Goal: Information Seeking & Learning: Check status

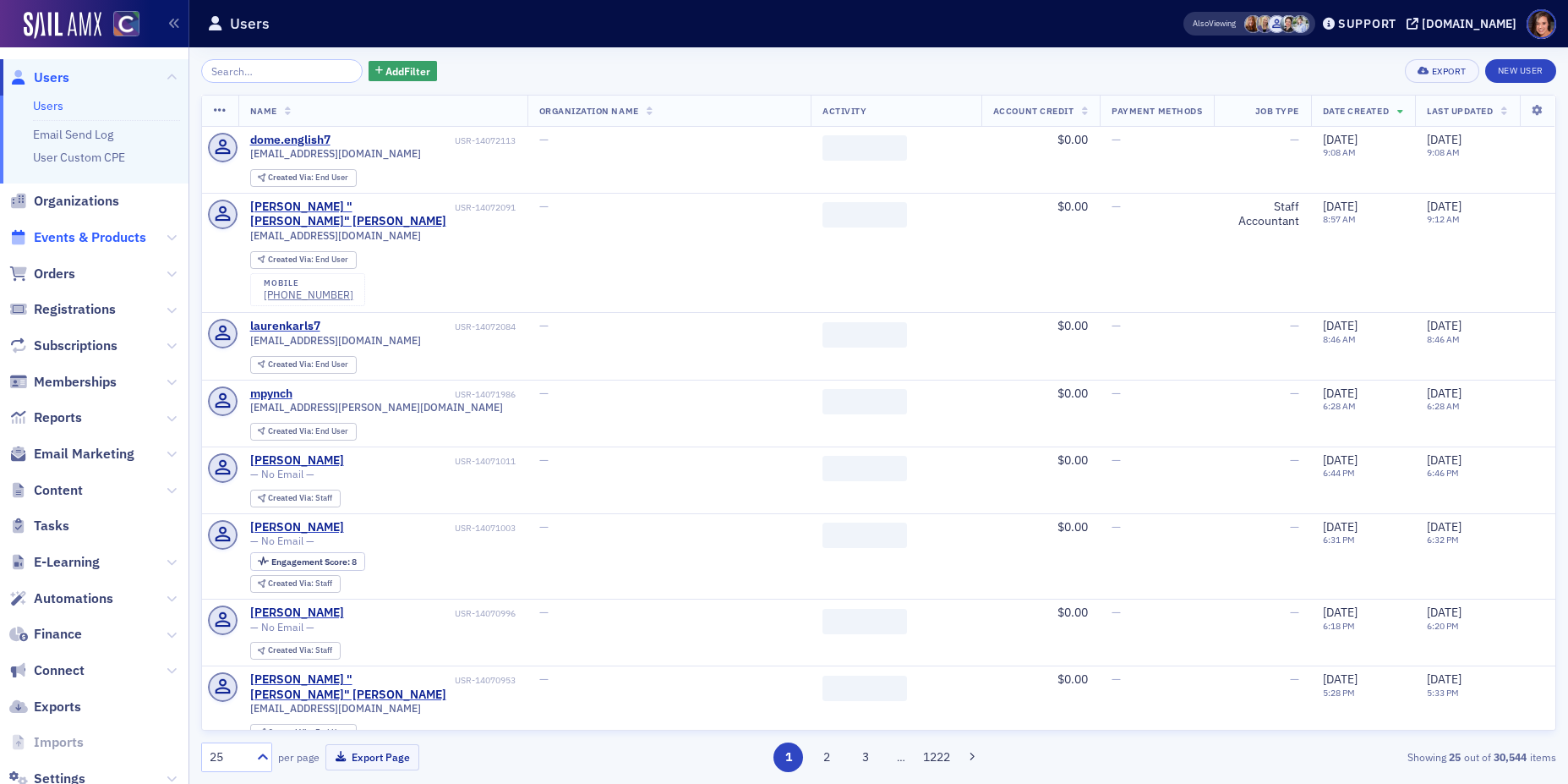
click at [119, 229] on span "Events & Products" at bounding box center [89, 237] width 112 height 19
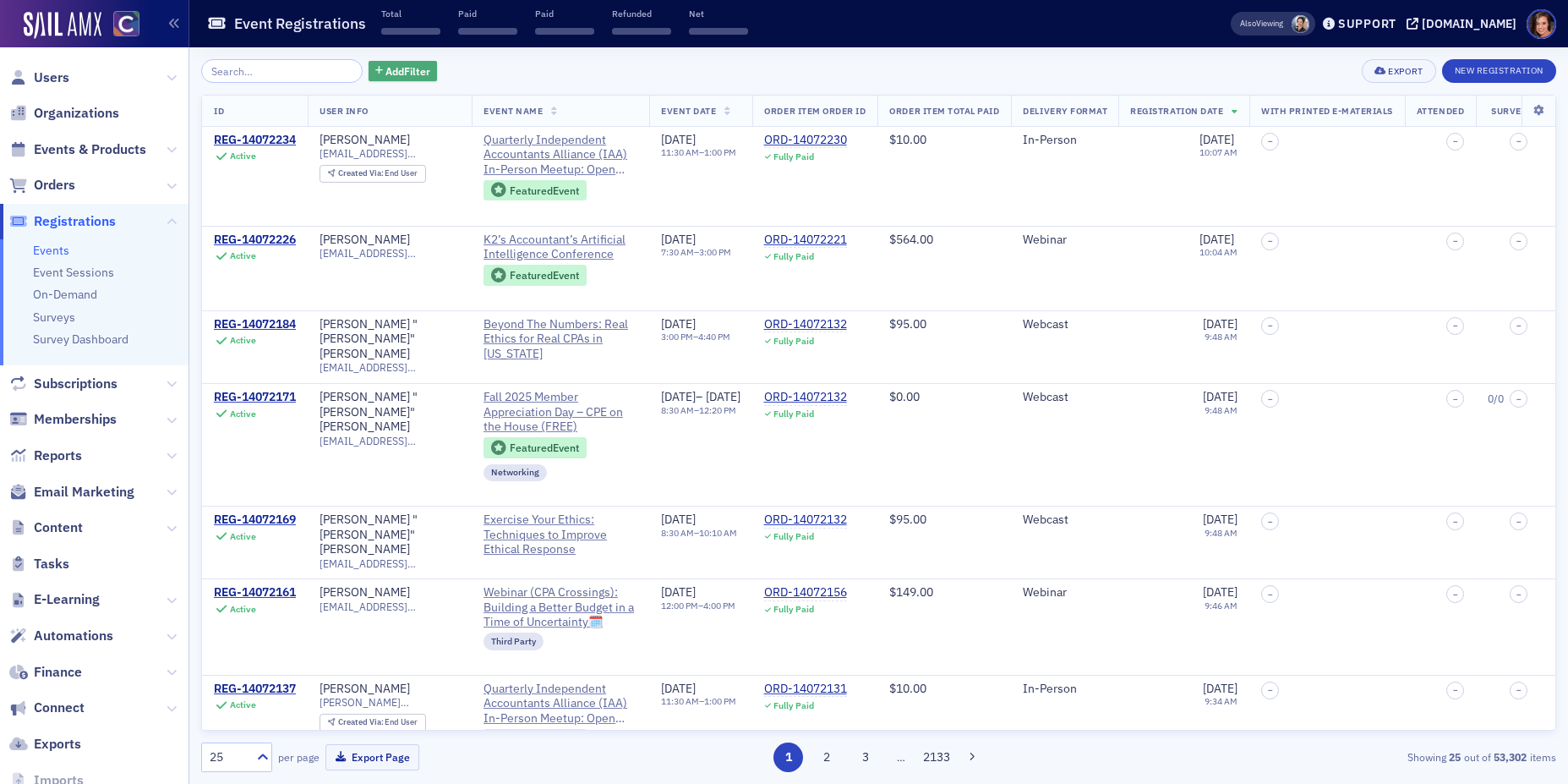
click at [386, 77] on span "Add Filter" at bounding box center [407, 71] width 45 height 15
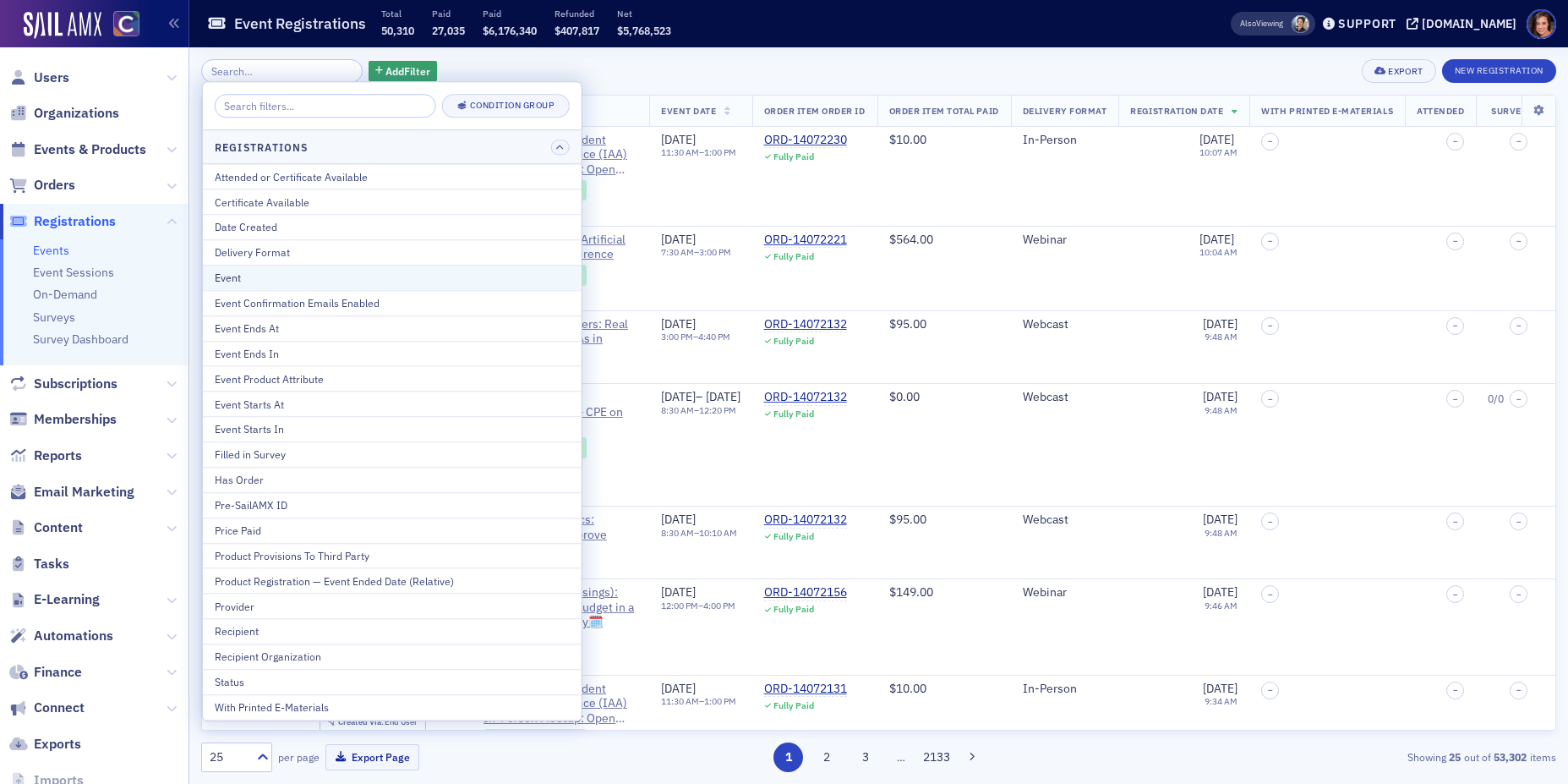
click at [363, 278] on div "Event" at bounding box center [392, 276] width 355 height 15
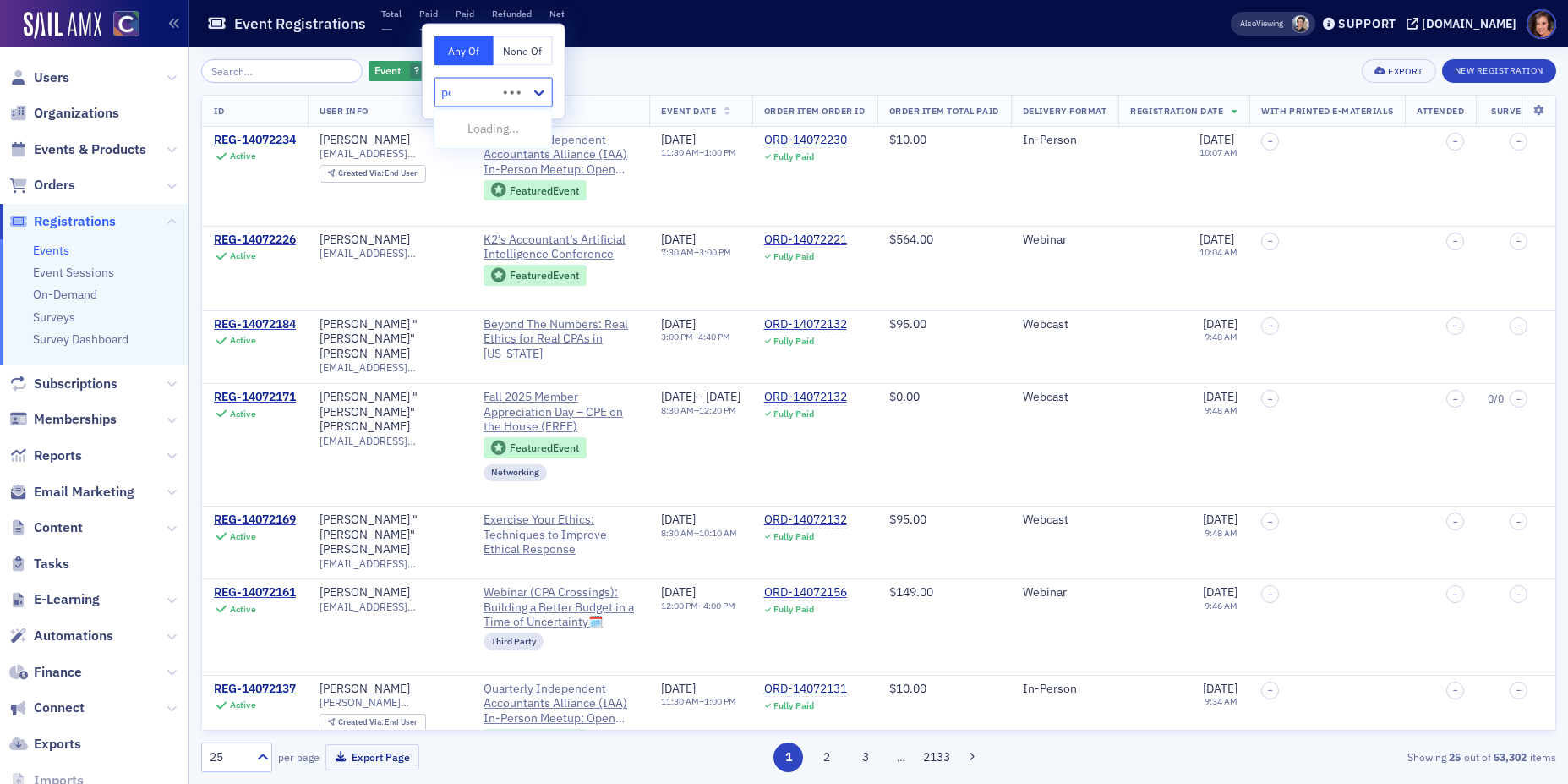
type input "peak"
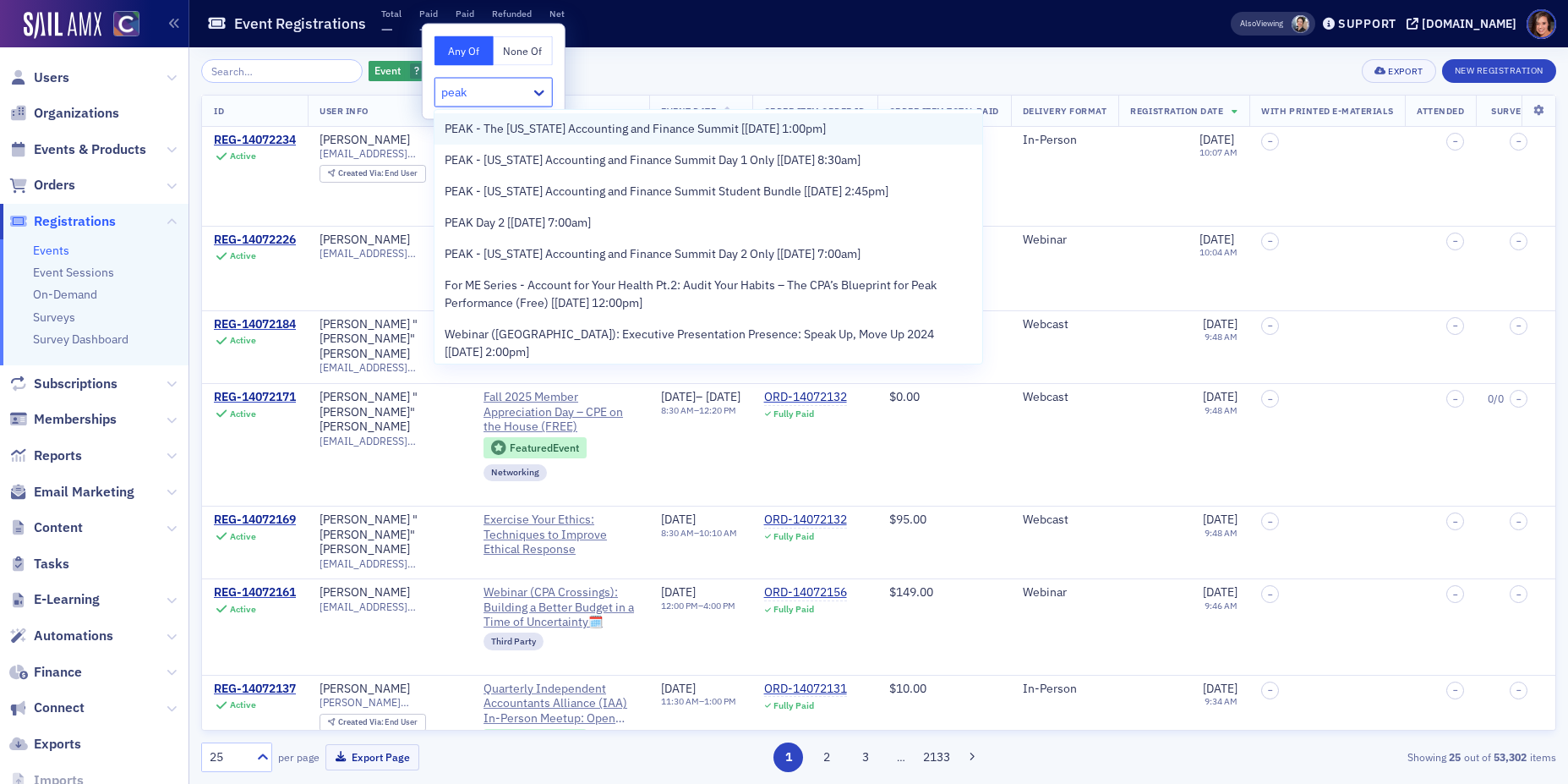
click at [658, 126] on span "PEAK - The [US_STATE] Accounting and Finance Summit [[DATE] 1:00pm]" at bounding box center [635, 129] width 382 height 18
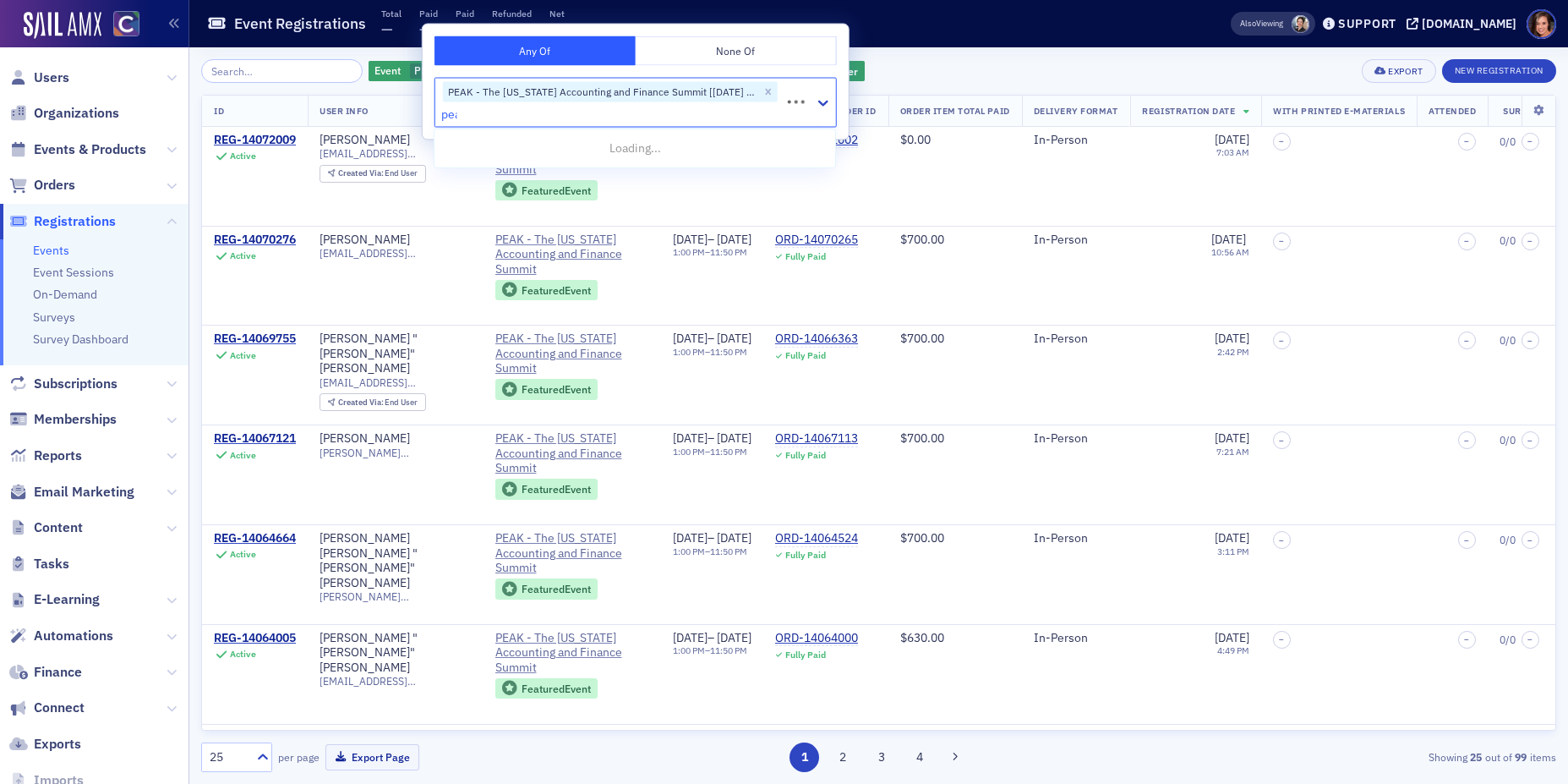
type input "peak"
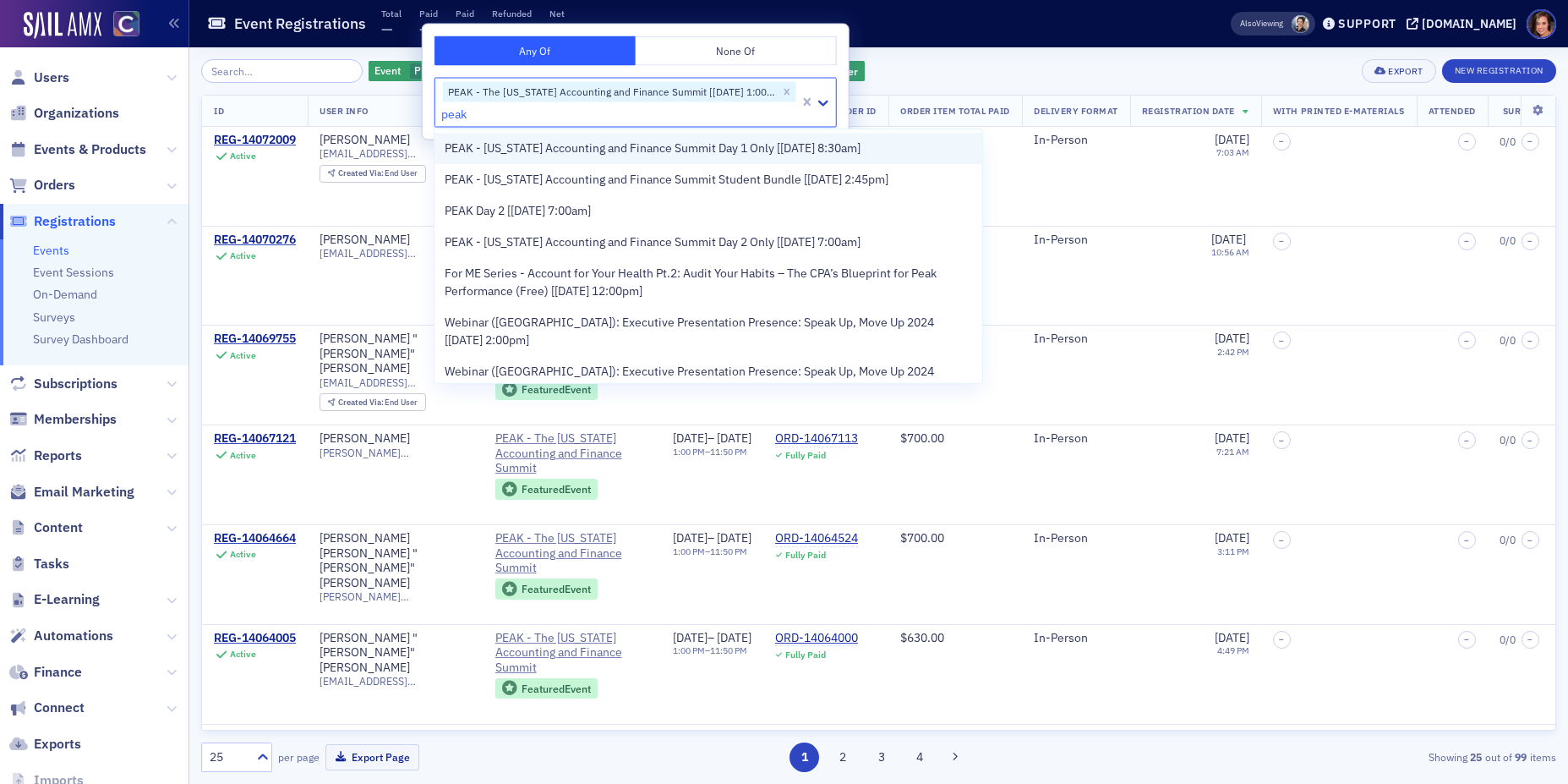
click at [622, 155] on span "PEAK - [US_STATE] Accounting and Finance Summit Day 1 Only [[DATE] 8:30am]" at bounding box center [652, 148] width 416 height 18
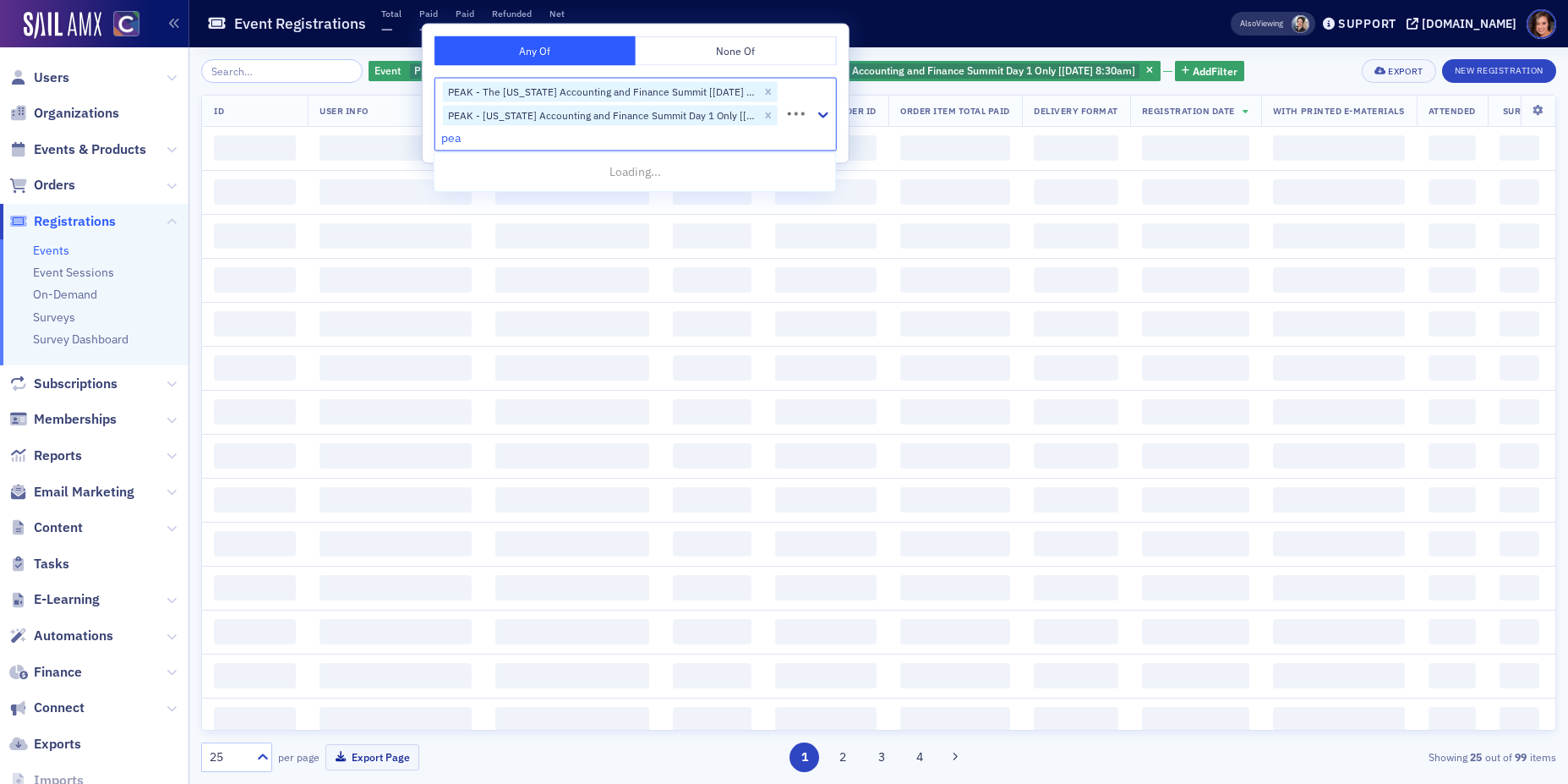
type input "peak"
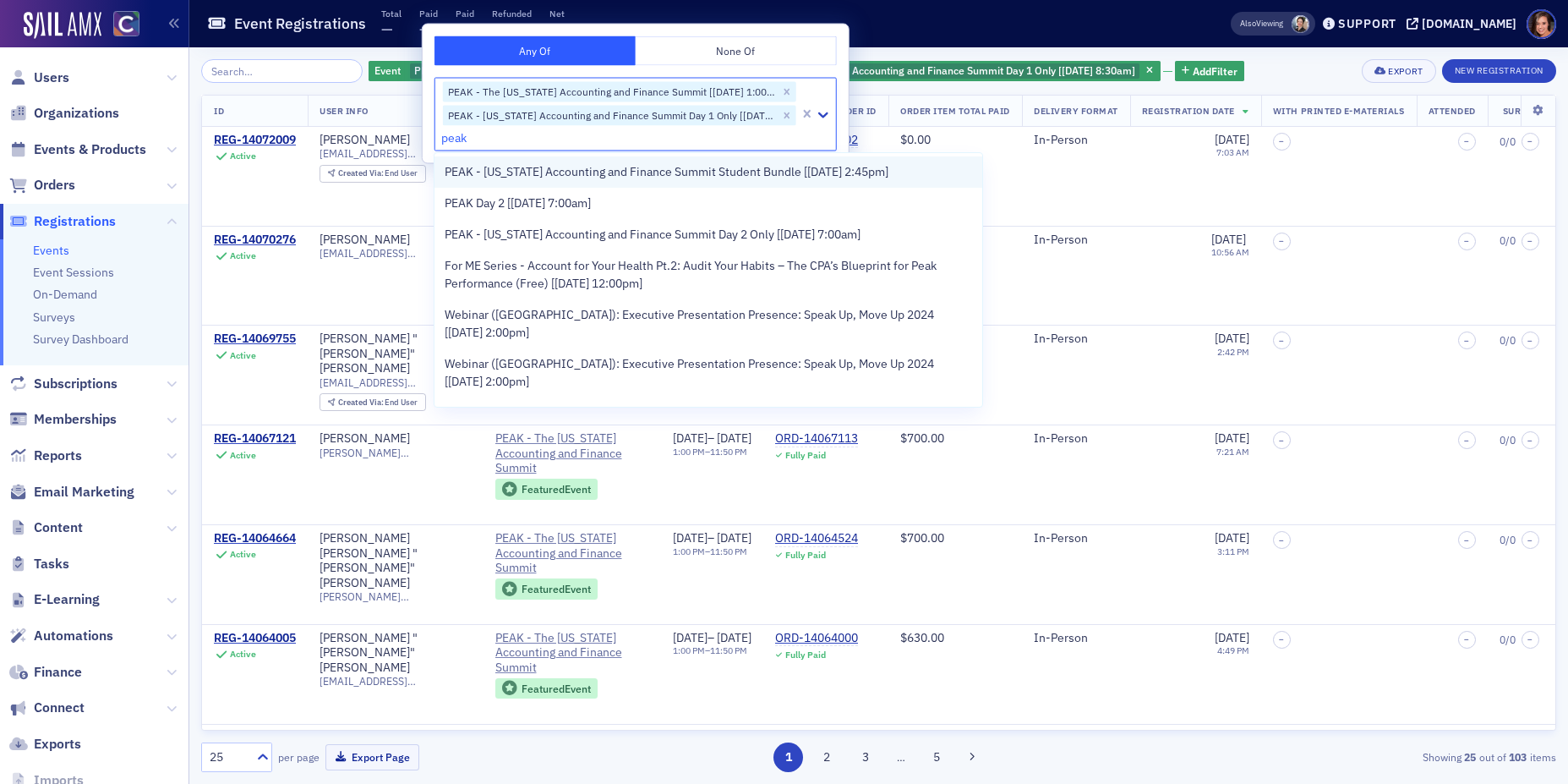
click at [615, 173] on span "PEAK - [US_STATE] Accounting and Finance Summit Student Bundle [[DATE] 2:45pm]" at bounding box center [666, 172] width 444 height 18
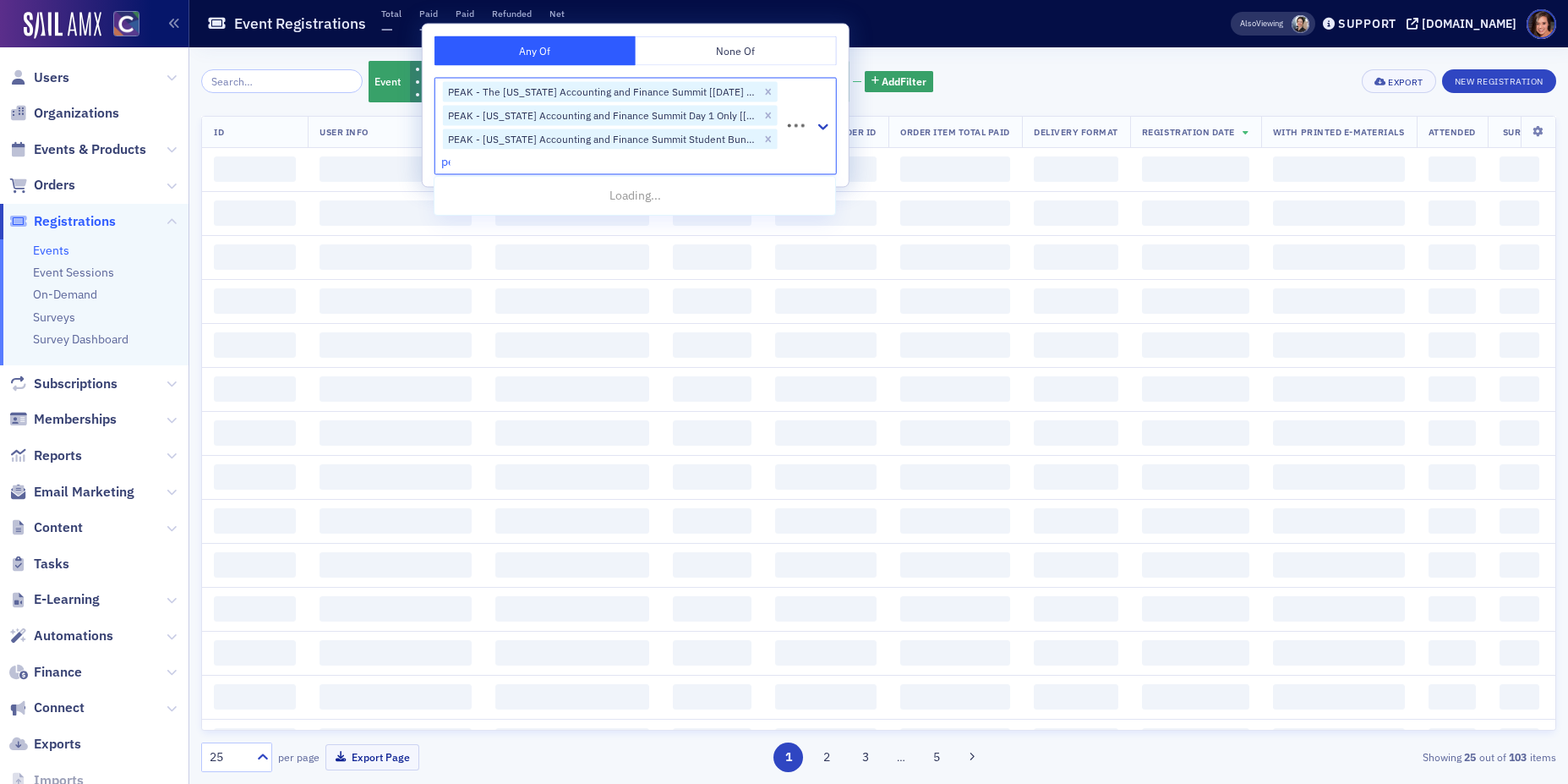
type input "peak"
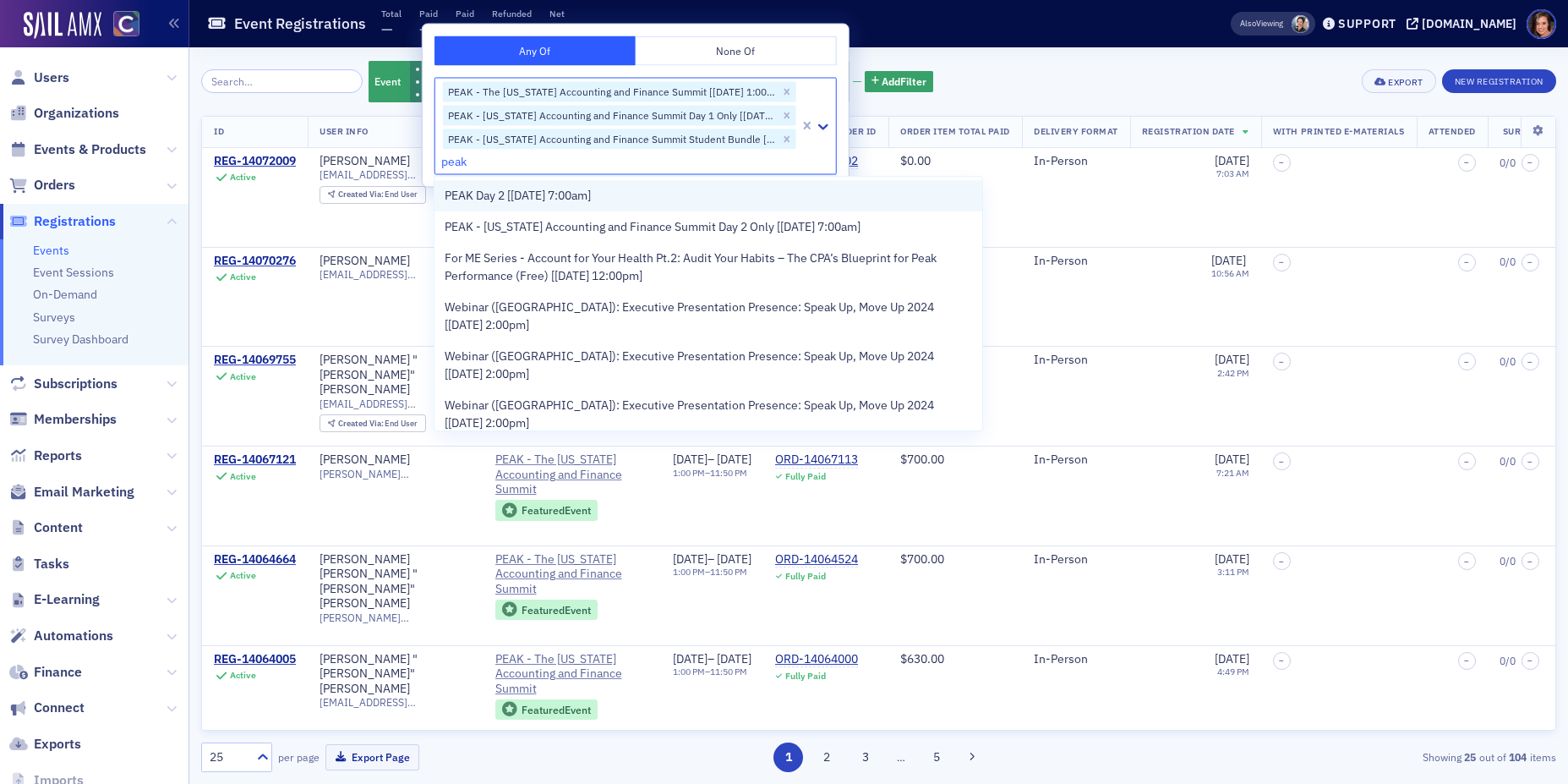
click at [591, 198] on span "PEAK Day 2 [[DATE] 7:00am]" at bounding box center [517, 196] width 146 height 18
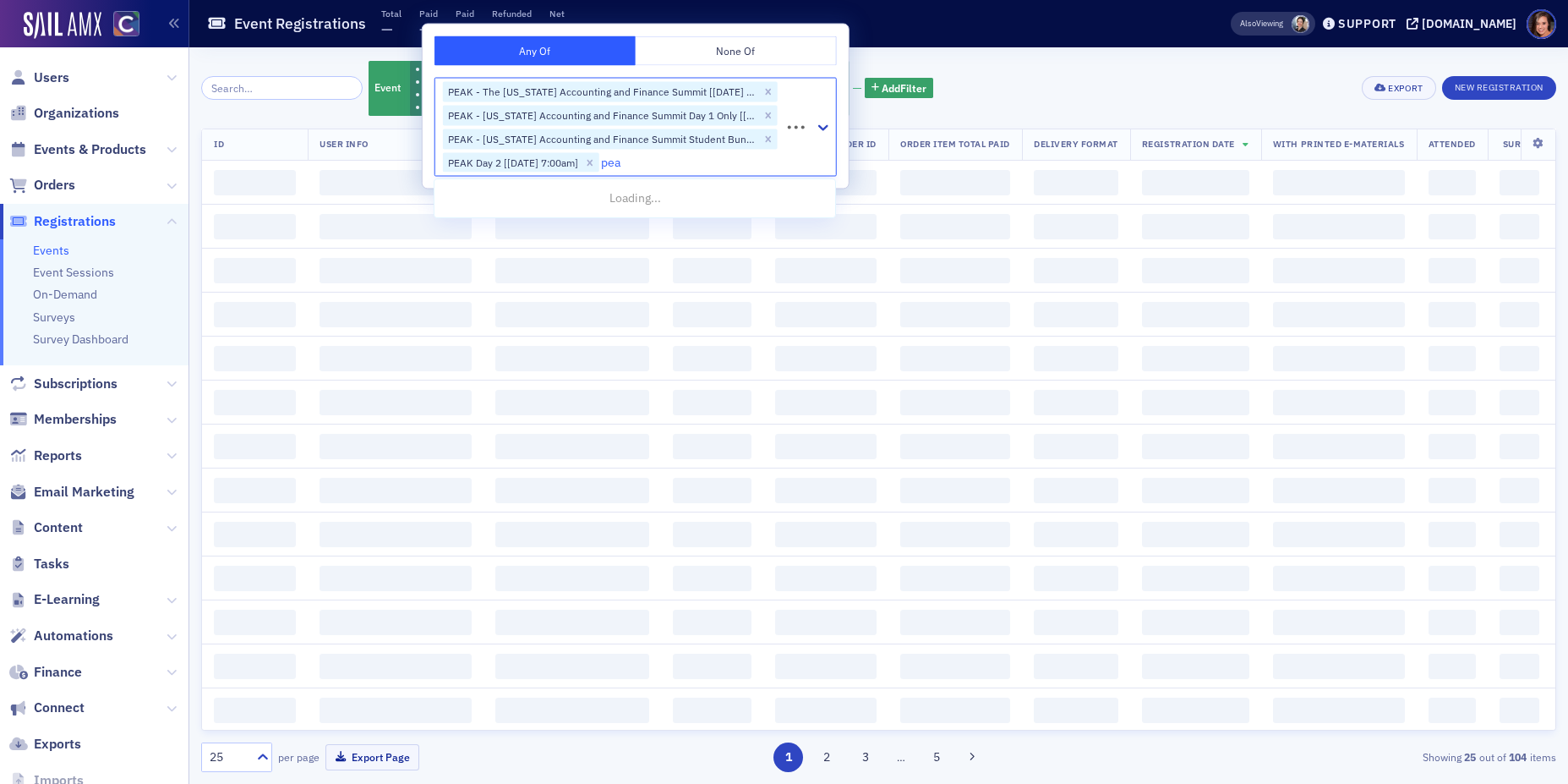
type input "peak"
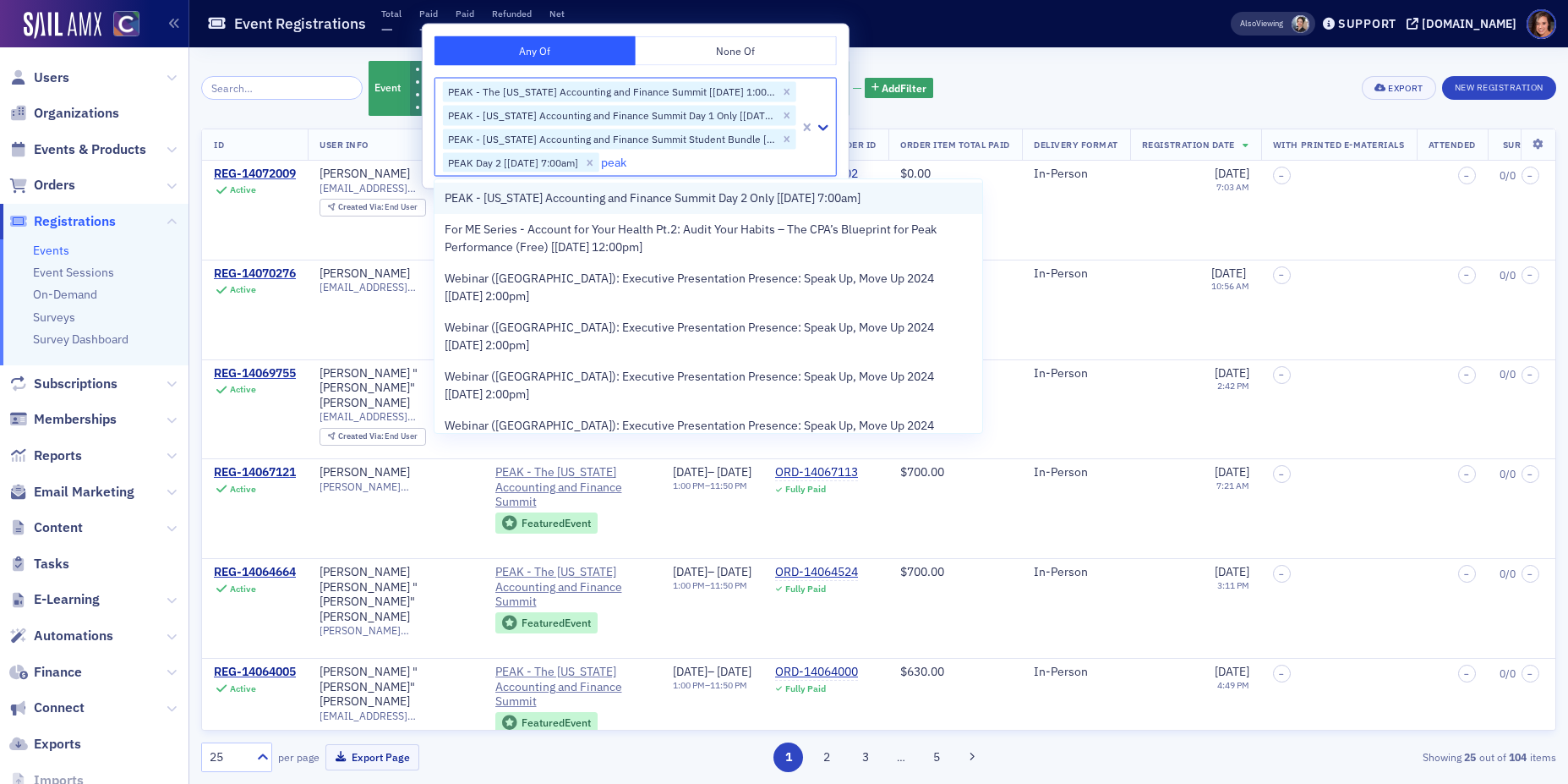
click at [603, 190] on span "PEAK - [US_STATE] Accounting and Finance Summit Day 2 Only [[DATE] 7:00am]" at bounding box center [652, 199] width 416 height 18
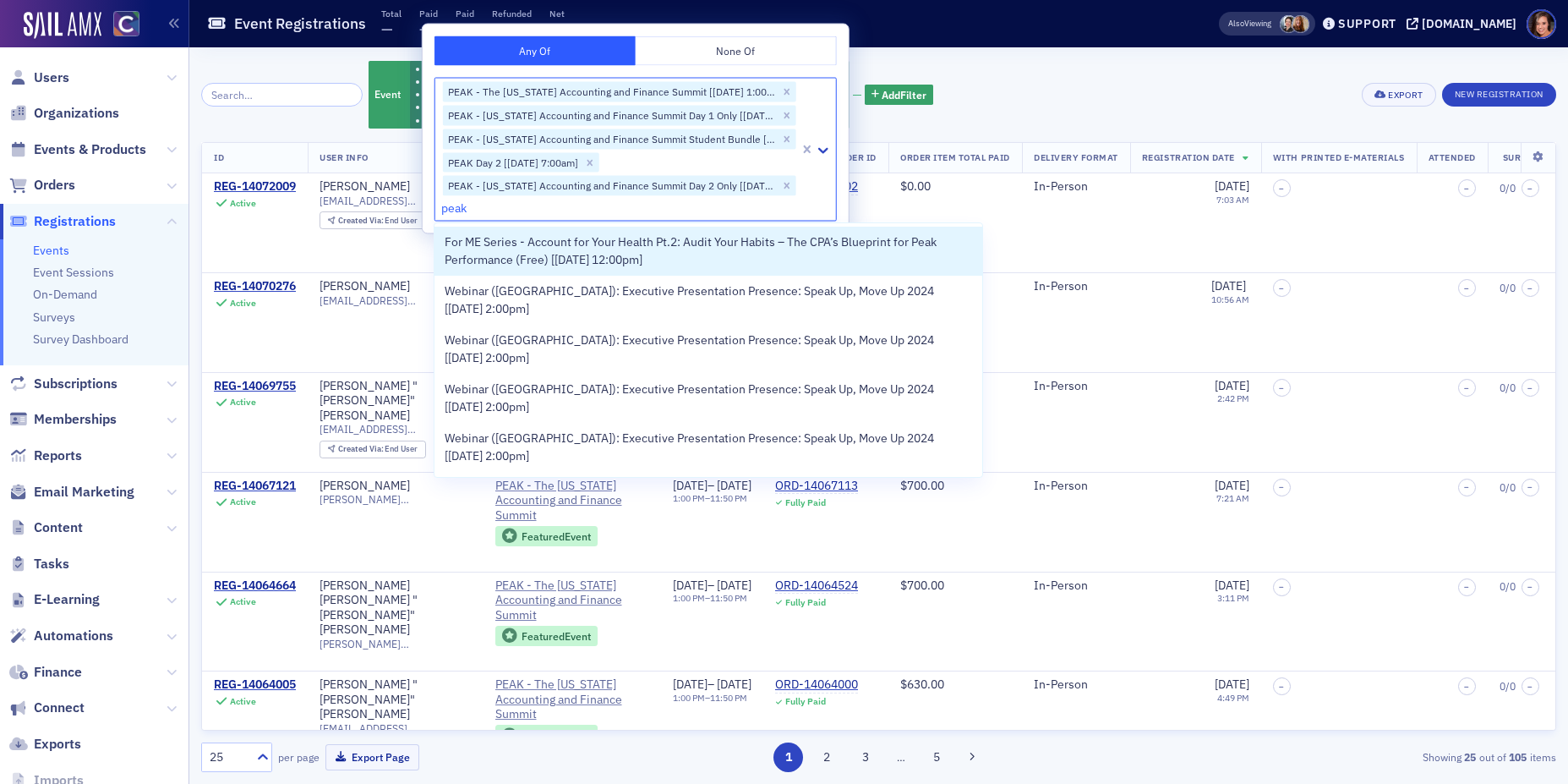
type input "peak"
click at [977, 58] on div "Event PEAK - The [US_STATE] Accounting and Finance Summit [[DATE] 1:00pm] PEAK …" at bounding box center [878, 415] width 1355 height 736
